Goal: Task Accomplishment & Management: Use online tool/utility

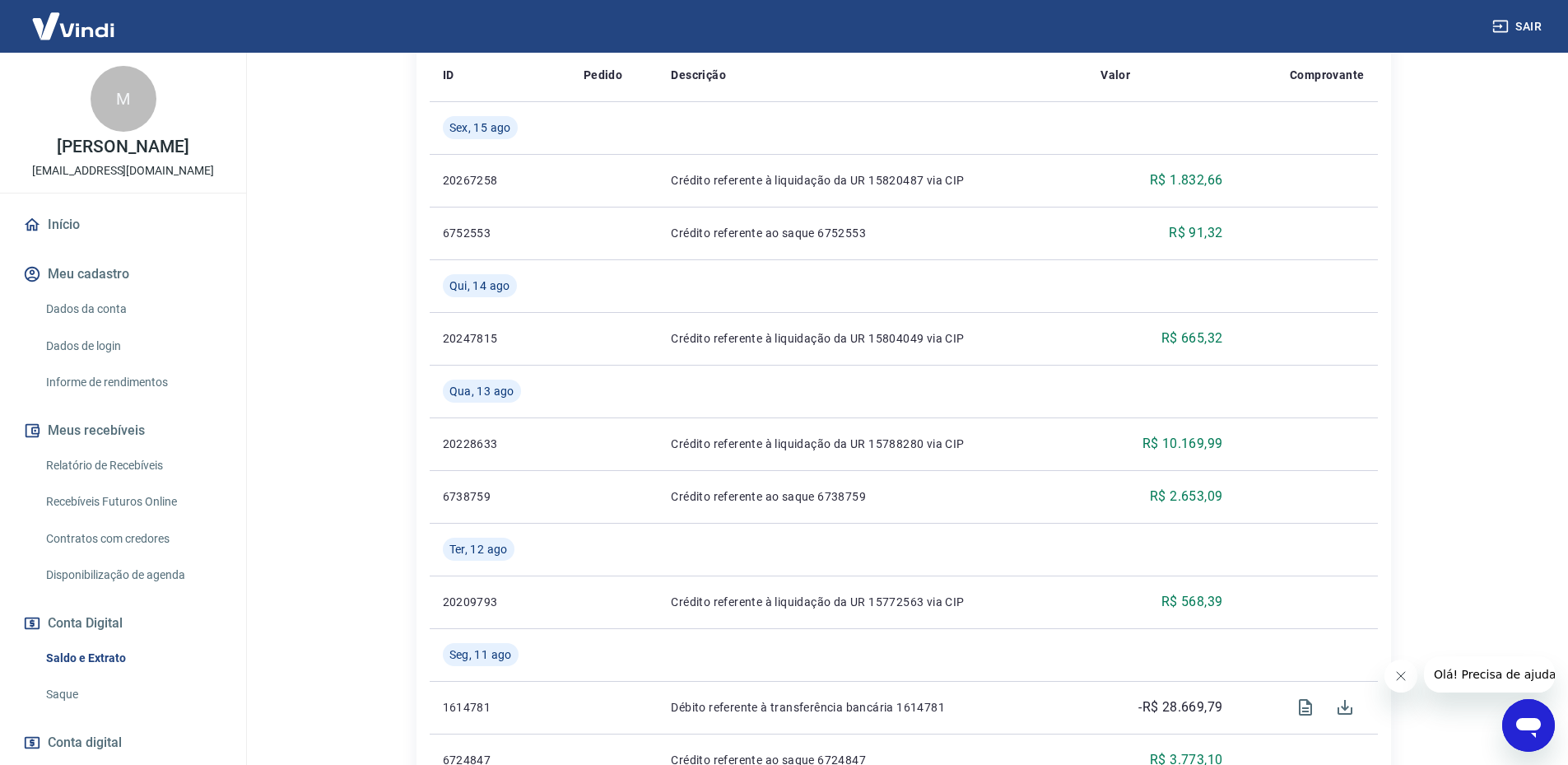
click at [73, 698] on link "Saque" at bounding box center [133, 694] width 187 height 33
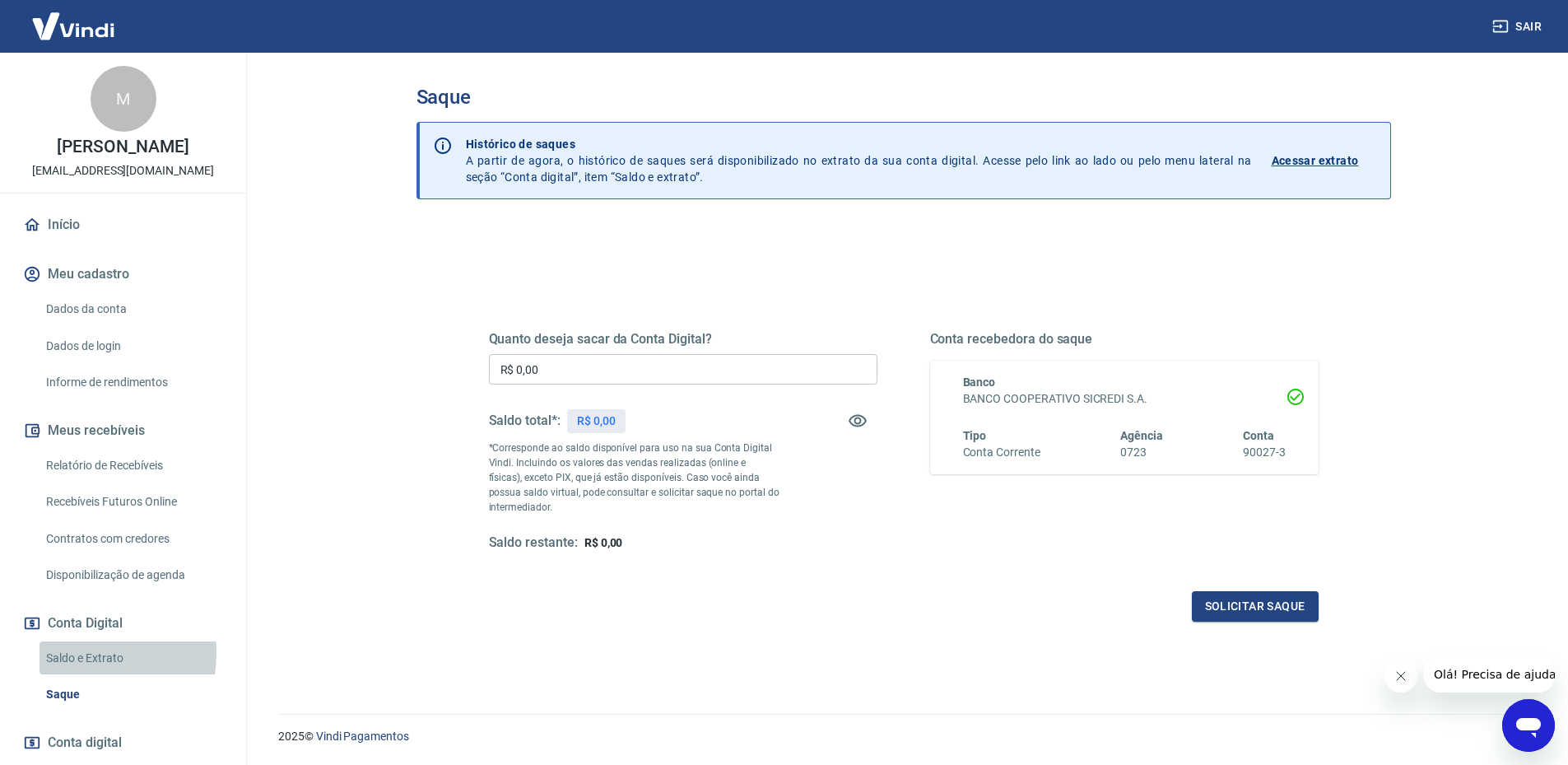
click at [67, 652] on link "Saldo e Extrato" at bounding box center [133, 658] width 187 height 33
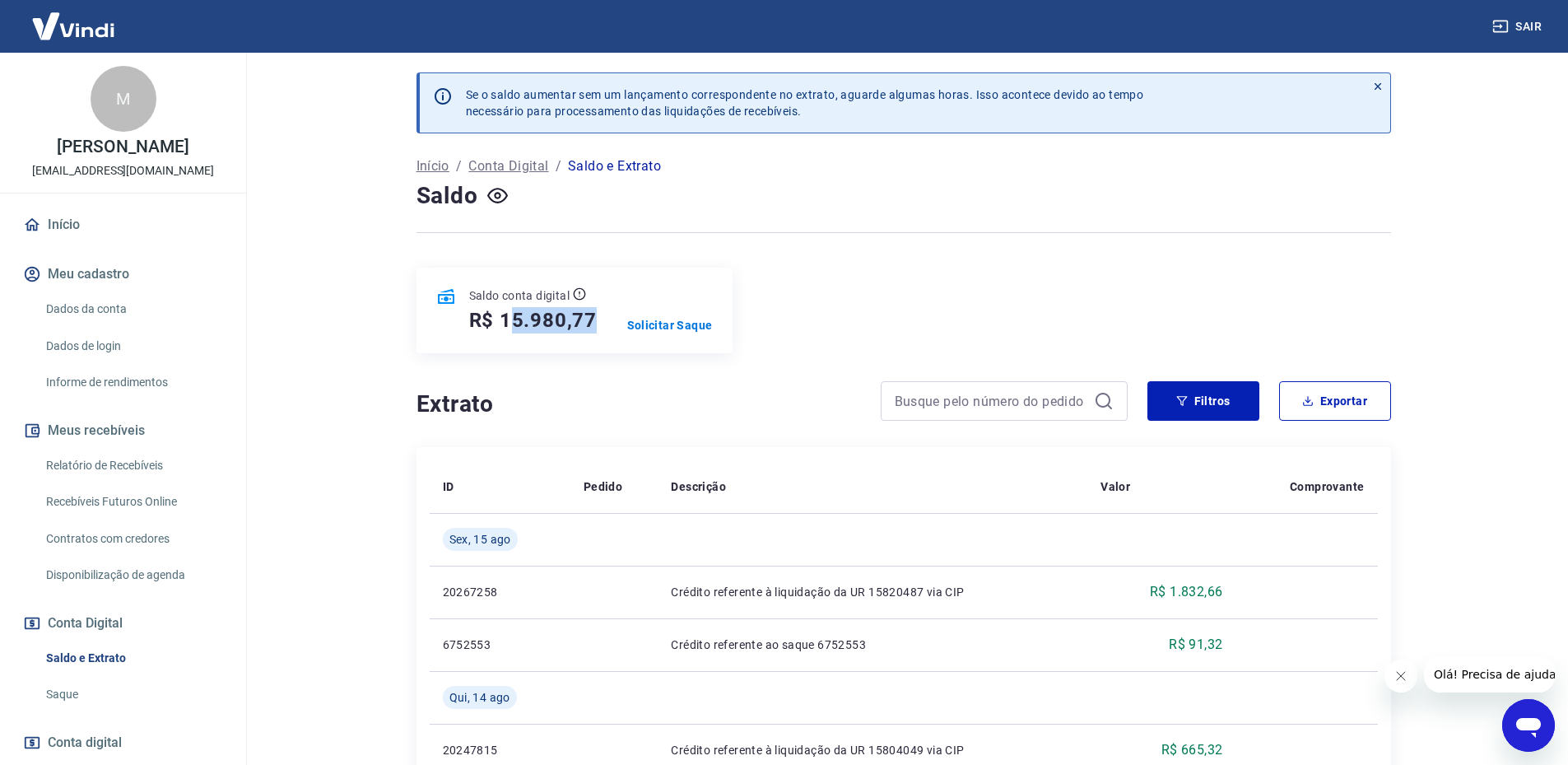
drag, startPoint x: 543, startPoint y: 316, endPoint x: 597, endPoint y: 311, distance: 54.2
click at [597, 311] on div "Saldo conta digital R$ 15.980,77 Solicitar Saque" at bounding box center [574, 310] width 316 height 86
